Goal: Task Accomplishment & Management: Use online tool/utility

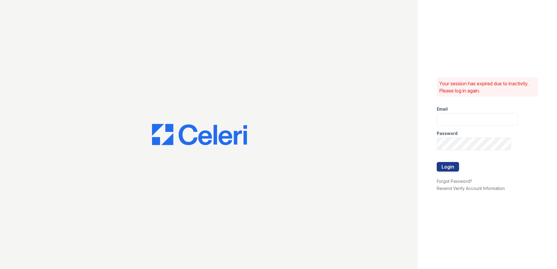
type input "arrivehollywood@trinity-pm.com"
drag, startPoint x: 428, startPoint y: 164, endPoint x: 447, endPoint y: 166, distance: 18.8
click at [431, 164] on div "Your session has expired due to inactivity. Please log in again. Email arriveho…" at bounding box center [487, 134] width 139 height 269
click at [449, 166] on button "Login" at bounding box center [448, 167] width 22 height 10
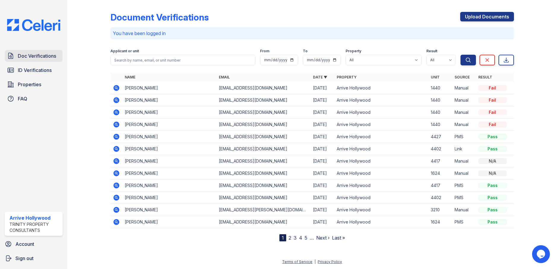
click at [34, 57] on span "Doc Verifications" at bounding box center [37, 55] width 38 height 7
